Goal: Information Seeking & Learning: Learn about a topic

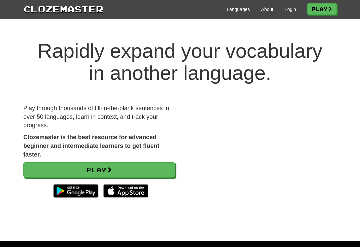
click at [289, 11] on link "Login" at bounding box center [290, 9] width 11 height 7
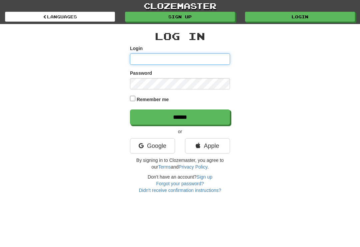
type input "*********"
click at [180, 116] on input "******" at bounding box center [180, 116] width 100 height 15
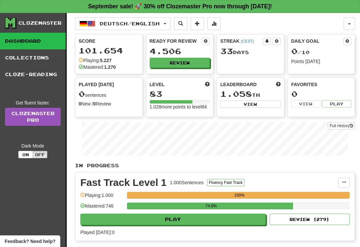
click at [213, 225] on button "Play" at bounding box center [173, 219] width 186 height 11
select select "**"
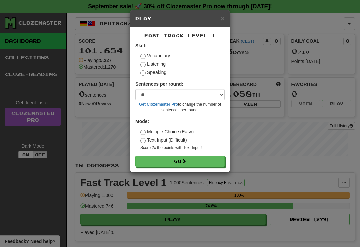
click at [202, 156] on button "Go" at bounding box center [180, 161] width 89 height 11
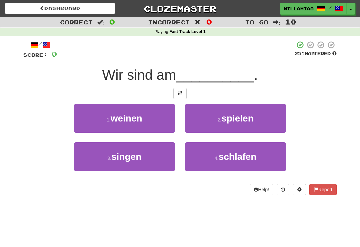
click at [258, 122] on button "2 . spielen" at bounding box center [235, 118] width 101 height 29
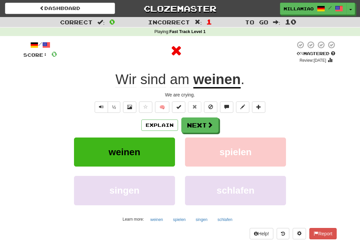
click at [212, 130] on button "Next" at bounding box center [200, 124] width 37 height 15
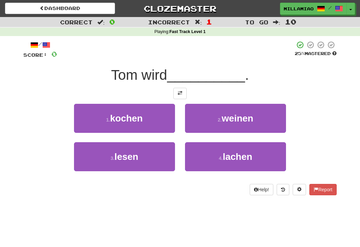
click at [165, 124] on button "1 . [GEOGRAPHIC_DATA]" at bounding box center [124, 118] width 101 height 29
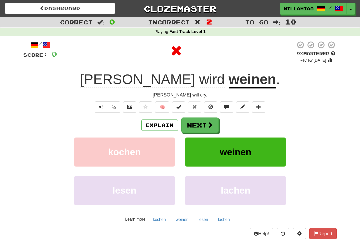
click at [209, 130] on button "Next" at bounding box center [200, 124] width 37 height 15
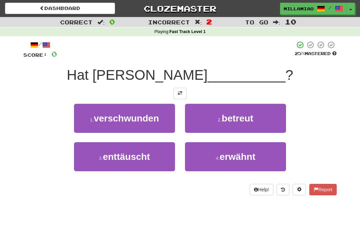
click at [243, 125] on button "2 . betreut" at bounding box center [235, 118] width 101 height 29
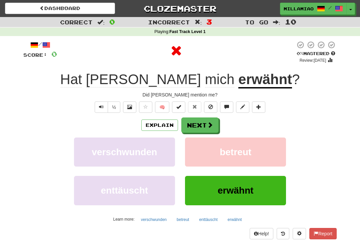
click at [206, 124] on button "Next" at bounding box center [200, 124] width 37 height 15
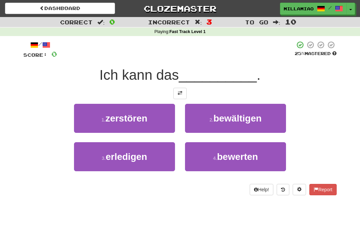
click at [220, 157] on span "bewerten" at bounding box center [237, 157] width 41 height 10
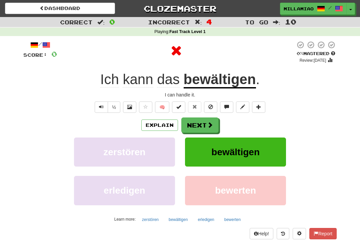
click at [204, 127] on button "Next" at bounding box center [200, 124] width 37 height 15
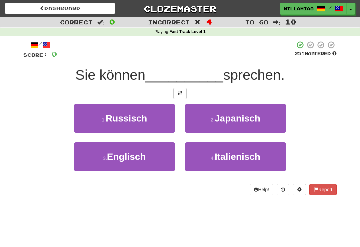
click at [171, 123] on button "1 . Russisch" at bounding box center [124, 118] width 101 height 29
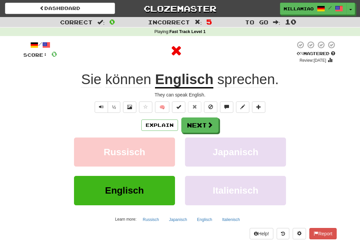
click at [207, 124] on button "Next" at bounding box center [200, 124] width 37 height 15
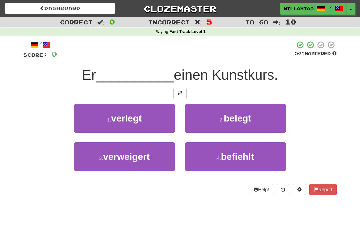
click at [234, 131] on button "2 . belegt" at bounding box center [235, 118] width 101 height 29
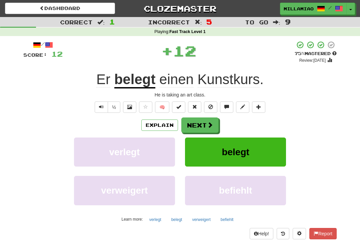
click at [208, 125] on span at bounding box center [210, 125] width 6 height 6
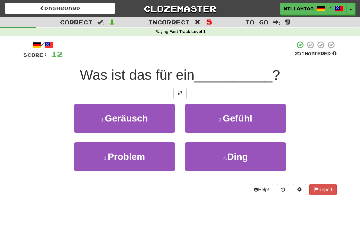
click at [167, 121] on button "1 . Geräusch" at bounding box center [124, 118] width 101 height 29
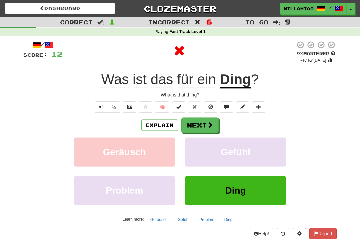
click at [214, 122] on button "Next" at bounding box center [200, 124] width 37 height 15
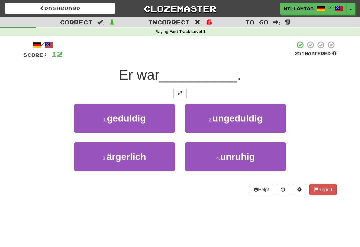
click at [216, 165] on button "4 . unruhig" at bounding box center [235, 156] width 101 height 29
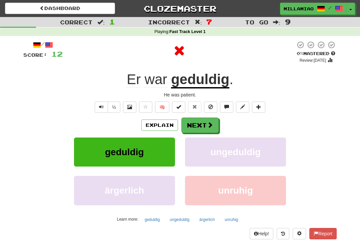
click at [203, 123] on button "Next" at bounding box center [200, 124] width 37 height 15
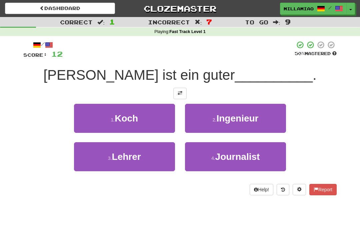
click at [170, 119] on button "1 . Koch" at bounding box center [124, 118] width 101 height 29
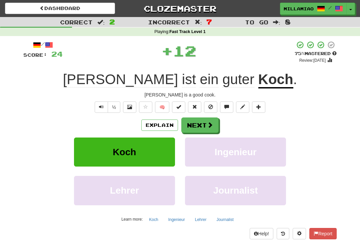
click at [213, 127] on span at bounding box center [210, 125] width 6 height 6
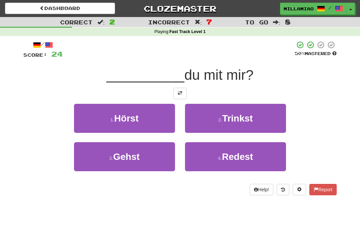
click at [247, 164] on button "4 . Redest" at bounding box center [235, 156] width 101 height 29
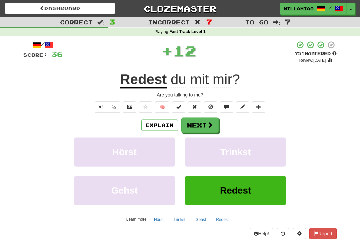
click at [209, 120] on button "Next" at bounding box center [200, 124] width 37 height 15
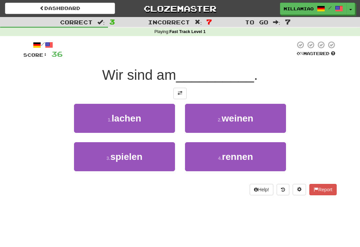
click at [233, 126] on button "2 . weinen" at bounding box center [235, 118] width 101 height 29
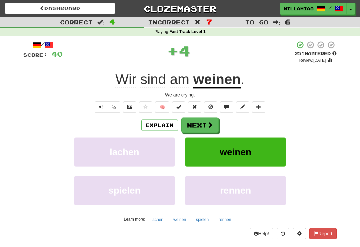
click at [207, 127] on span at bounding box center [210, 125] width 6 height 6
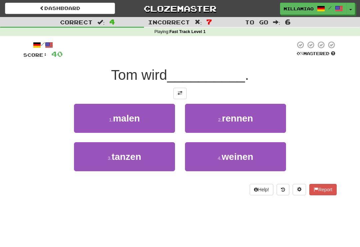
click at [237, 162] on button "4 . weinen" at bounding box center [235, 156] width 101 height 29
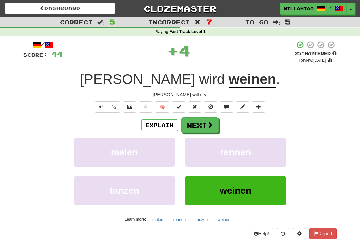
click at [207, 126] on button "Next" at bounding box center [200, 124] width 37 height 15
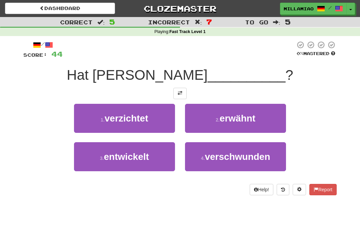
click at [243, 121] on span "erwähnt" at bounding box center [238, 118] width 36 height 10
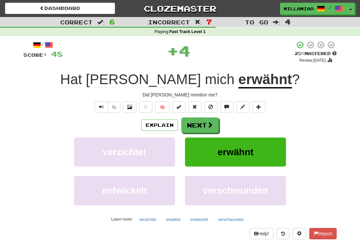
click at [211, 127] on span at bounding box center [210, 125] width 6 height 6
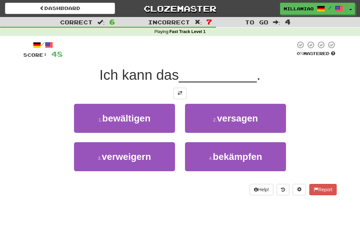
click at [167, 123] on button "1 . bewältigen" at bounding box center [124, 118] width 101 height 29
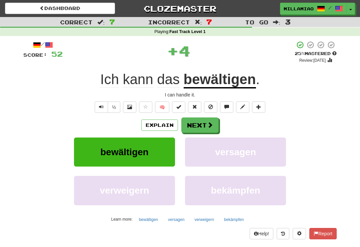
click at [212, 125] on span at bounding box center [210, 125] width 6 height 6
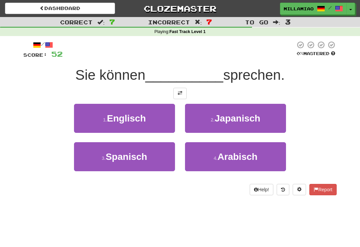
click at [157, 123] on button "1 . Englisch" at bounding box center [124, 118] width 101 height 29
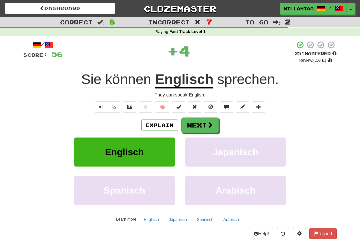
click at [213, 128] on span at bounding box center [210, 125] width 6 height 6
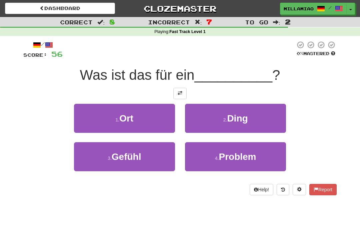
click at [238, 124] on button "2 . Ding" at bounding box center [235, 118] width 101 height 29
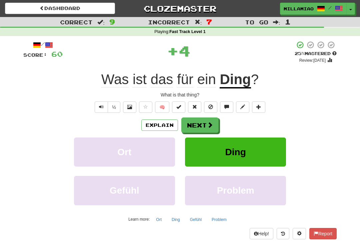
click at [207, 128] on button "Next" at bounding box center [200, 124] width 37 height 15
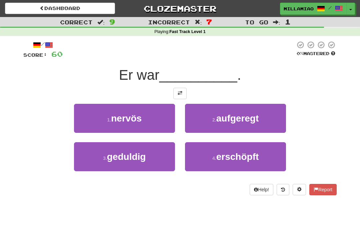
click at [157, 161] on button "3 . geduldig" at bounding box center [124, 156] width 101 height 29
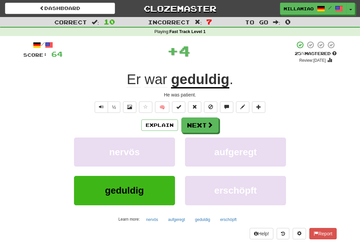
click at [210, 125] on span at bounding box center [210, 125] width 6 height 6
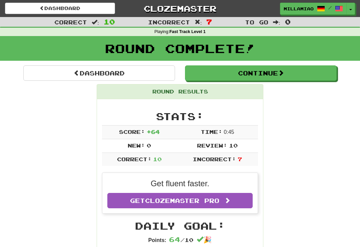
click at [351, 11] on button "Toggle Dropdown" at bounding box center [351, 9] width 9 height 12
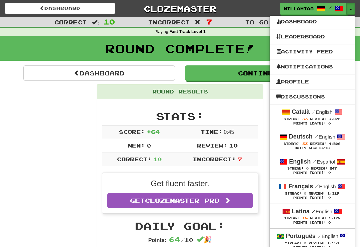
click at [308, 115] on strong "Català" at bounding box center [301, 111] width 18 height 7
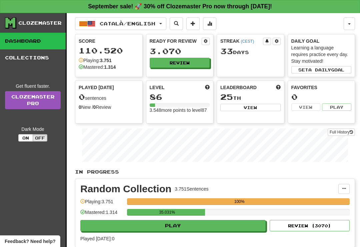
click at [229, 229] on button "Play" at bounding box center [173, 225] width 186 height 11
select select "**"
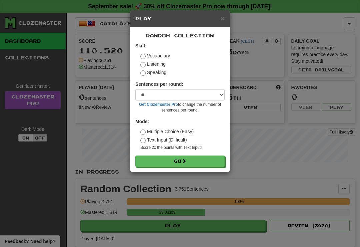
click at [207, 162] on button "Go" at bounding box center [180, 161] width 89 height 11
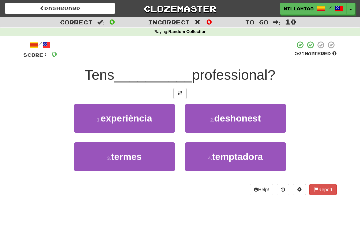
click at [166, 122] on button "1 . experiència" at bounding box center [124, 118] width 101 height 29
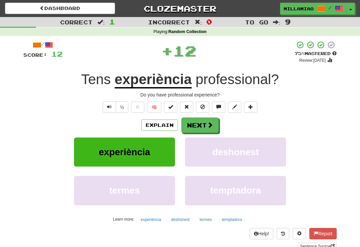
click at [217, 126] on button "Next" at bounding box center [200, 124] width 37 height 15
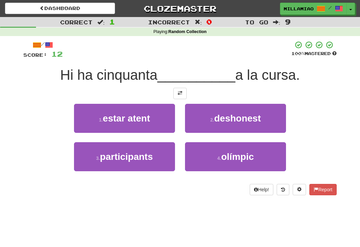
click at [157, 159] on button "3 . participants" at bounding box center [124, 156] width 101 height 29
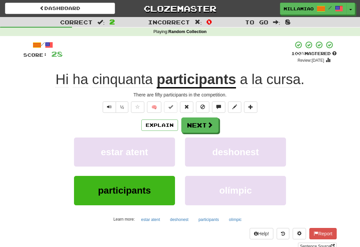
click at [202, 129] on button "Next" at bounding box center [200, 124] width 37 height 15
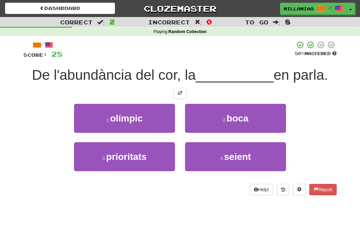
click at [240, 126] on button "2 . boca" at bounding box center [235, 118] width 101 height 29
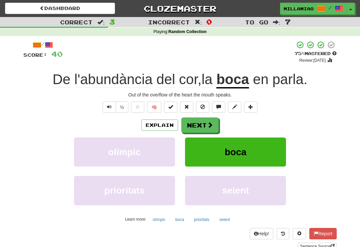
click at [213, 127] on span at bounding box center [210, 125] width 6 height 6
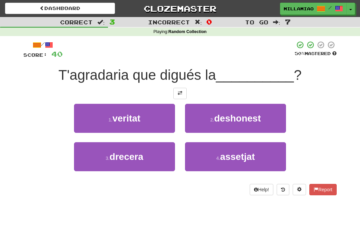
click at [155, 122] on button "1 . veritat" at bounding box center [124, 118] width 101 height 29
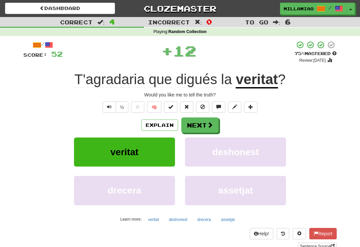
click at [211, 125] on span at bounding box center [210, 125] width 6 height 6
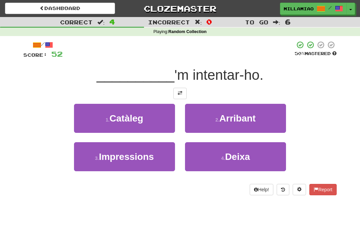
click at [230, 159] on span "Deixa" at bounding box center [237, 157] width 25 height 10
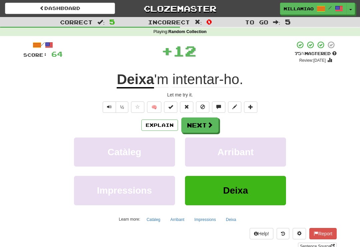
click at [214, 126] on button "Next" at bounding box center [200, 124] width 37 height 15
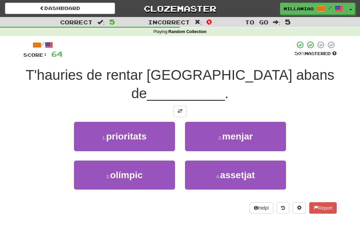
click at [263, 135] on button "2 . menjar" at bounding box center [235, 136] width 101 height 29
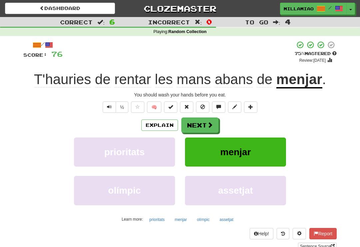
click at [206, 123] on button "Next" at bounding box center [200, 124] width 37 height 15
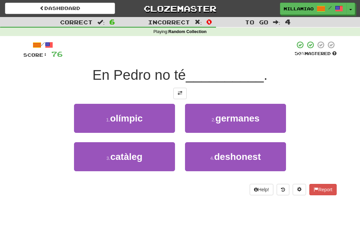
click at [240, 125] on button "2 . [DEMOGRAPHIC_DATA]" at bounding box center [235, 118] width 101 height 29
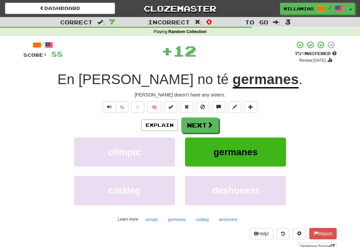
click at [206, 129] on button "Next" at bounding box center [200, 124] width 37 height 15
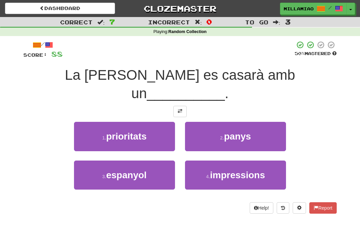
click at [159, 161] on button "3 . [DEMOGRAPHIC_DATA]" at bounding box center [124, 175] width 101 height 29
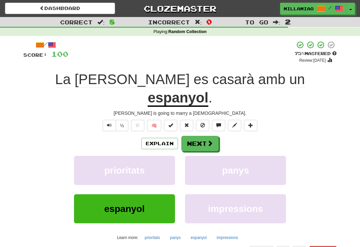
click at [217, 136] on button "Next" at bounding box center [200, 143] width 37 height 15
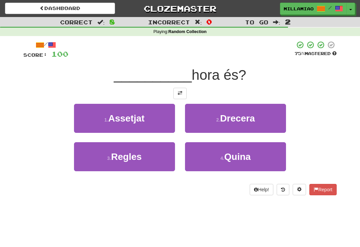
click at [232, 161] on span "Quina" at bounding box center [238, 157] width 26 height 10
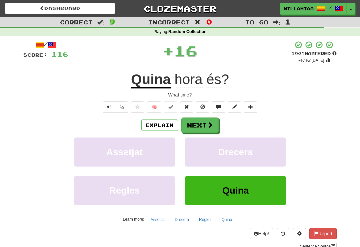
click at [214, 122] on button "Next" at bounding box center [200, 124] width 37 height 15
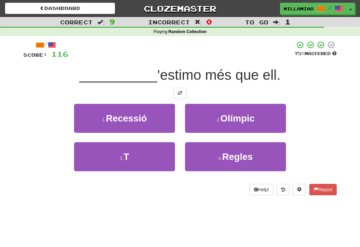
click at [167, 156] on button "3 . T" at bounding box center [124, 156] width 101 height 29
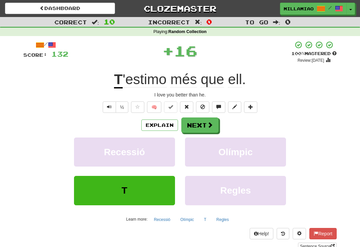
click at [212, 127] on span at bounding box center [210, 125] width 6 height 6
